Goal: Information Seeking & Learning: Learn about a topic

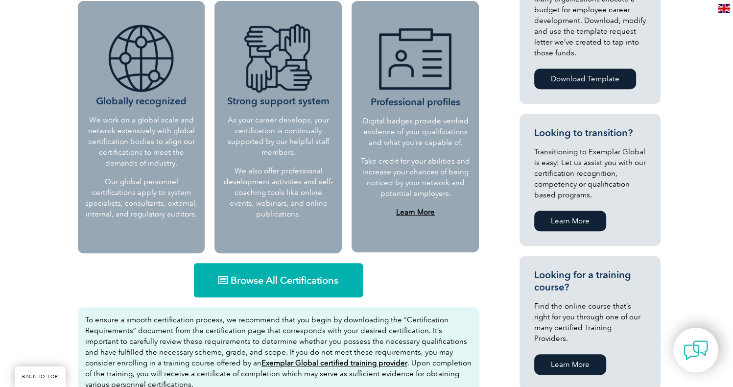
scroll to position [489, 0]
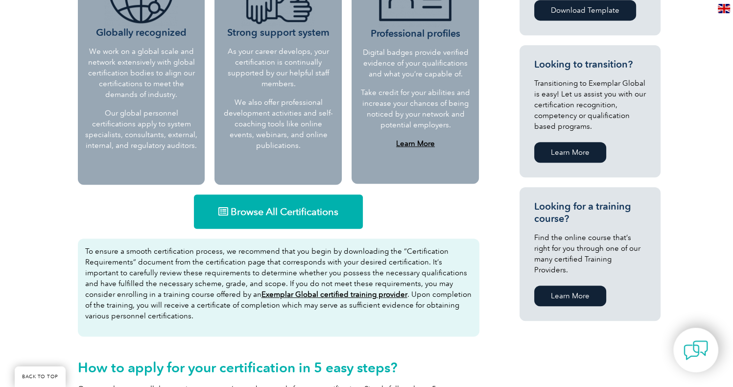
click at [324, 215] on span "Browse All Certifications" at bounding box center [285, 212] width 108 height 10
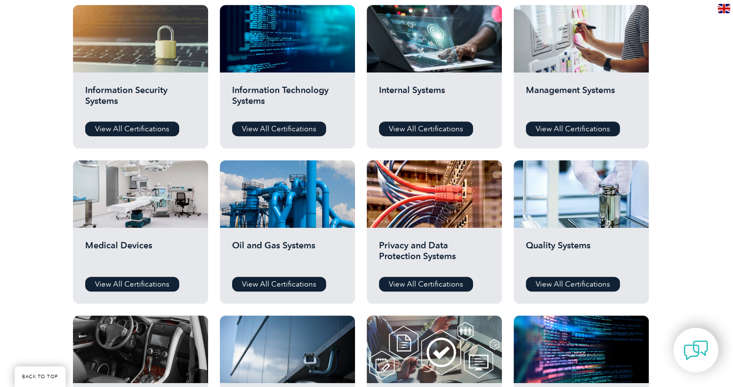
scroll to position [538, 0]
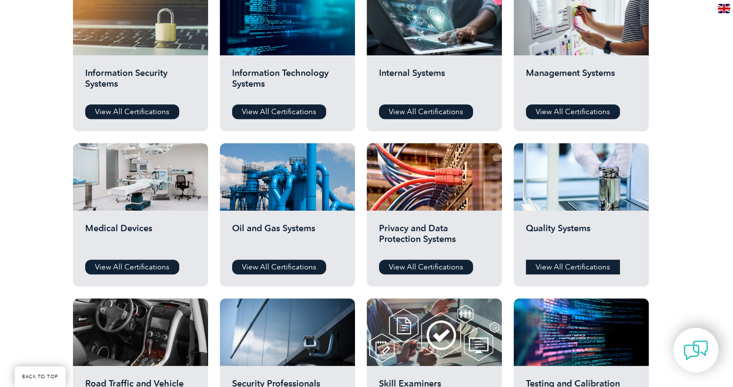
click at [587, 266] on link "View All Certifications" at bounding box center [573, 266] width 94 height 15
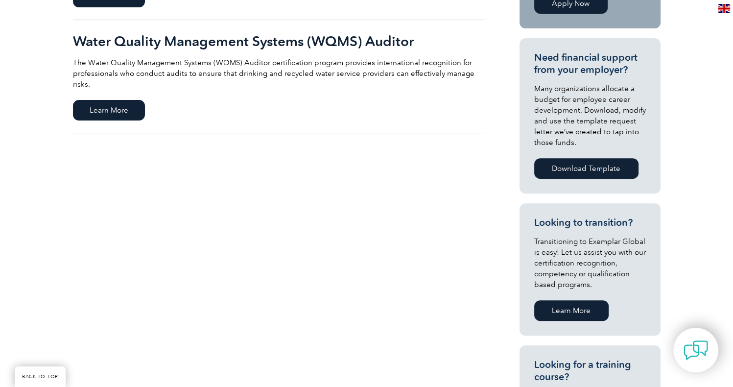
scroll to position [147, 0]
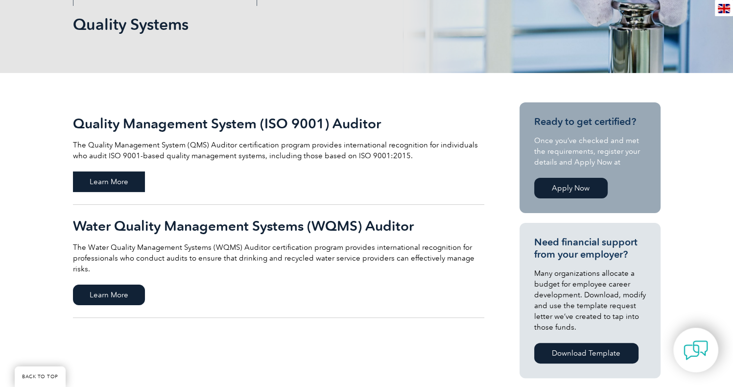
click at [128, 182] on span "Learn More" at bounding box center [109, 181] width 72 height 21
